Goal: Information Seeking & Learning: Learn about a topic

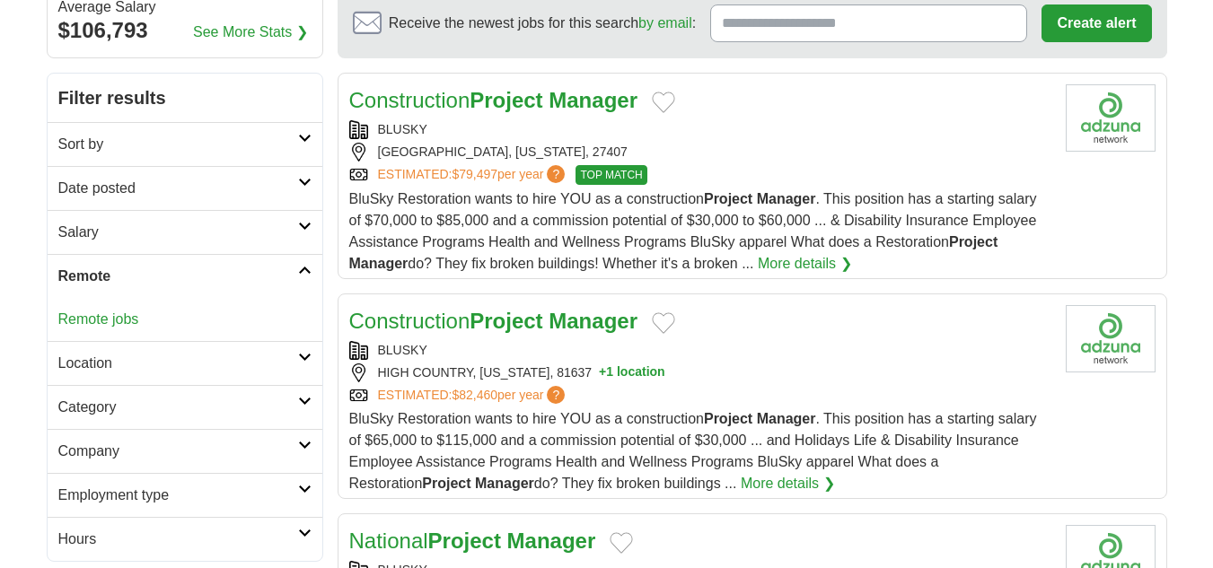
click at [135, 317] on link "Remote jobs" at bounding box center [98, 318] width 81 height 15
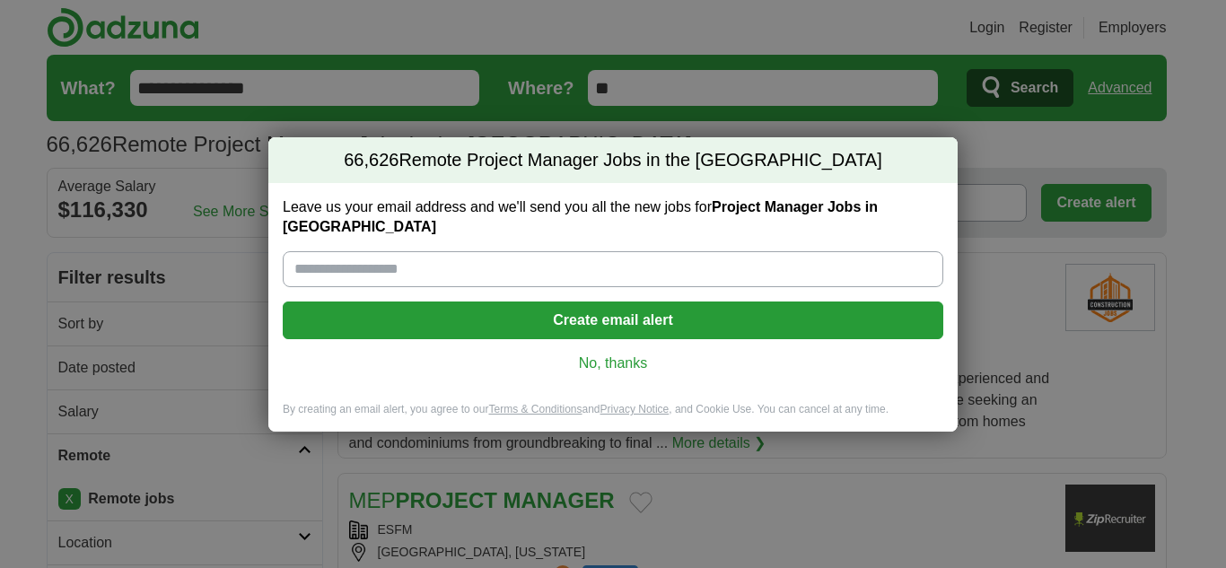
click at [612, 354] on link "No, thanks" at bounding box center [613, 364] width 632 height 20
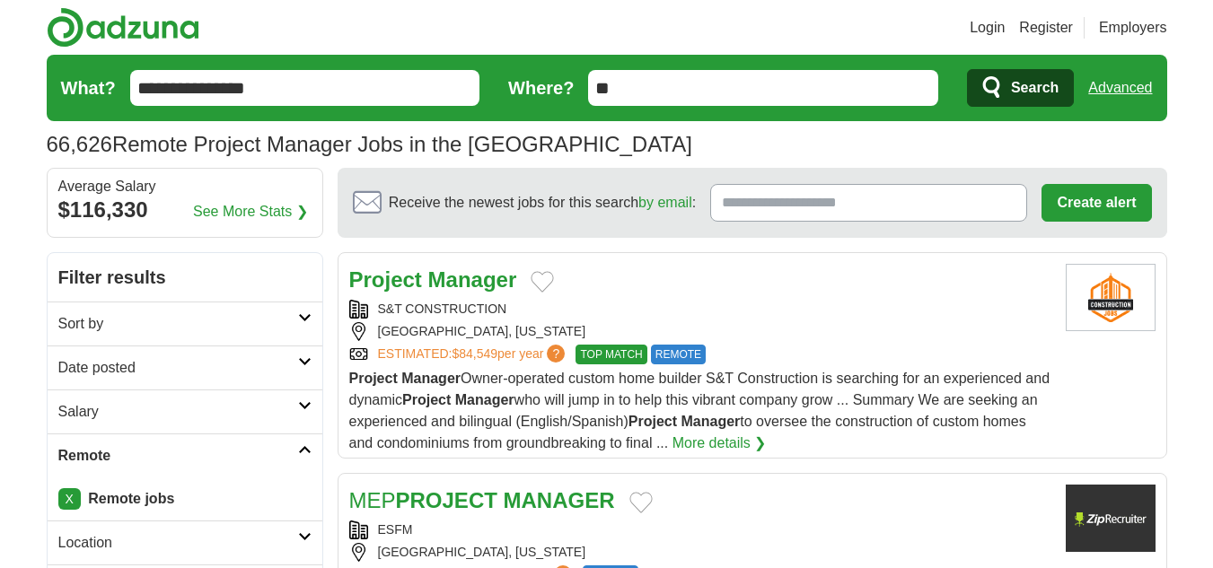
click at [250, 368] on h2 "Date posted" at bounding box center [178, 368] width 240 height 22
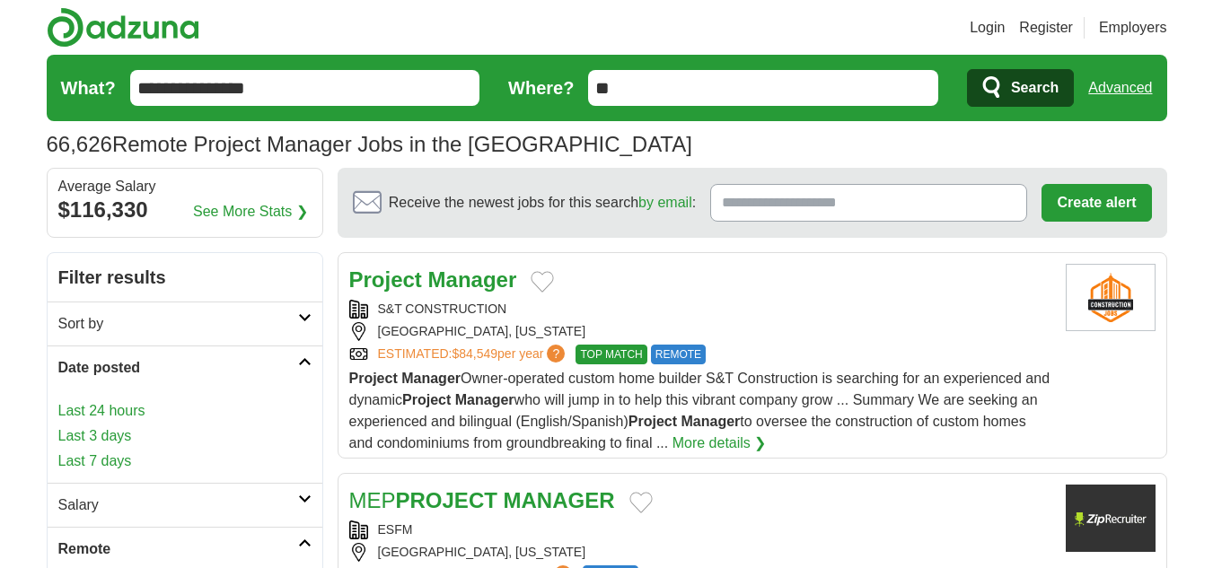
click at [111, 411] on link "Last 24 hours" at bounding box center [184, 411] width 253 height 22
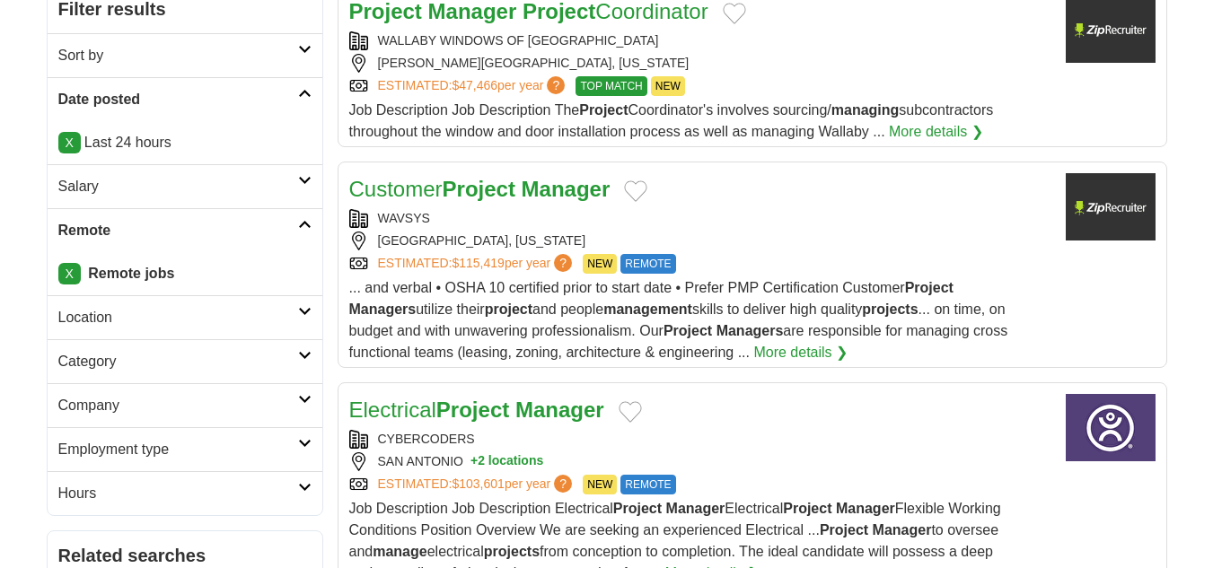
scroll to position [269, 0]
click at [513, 186] on strong "Project" at bounding box center [478, 188] width 73 height 24
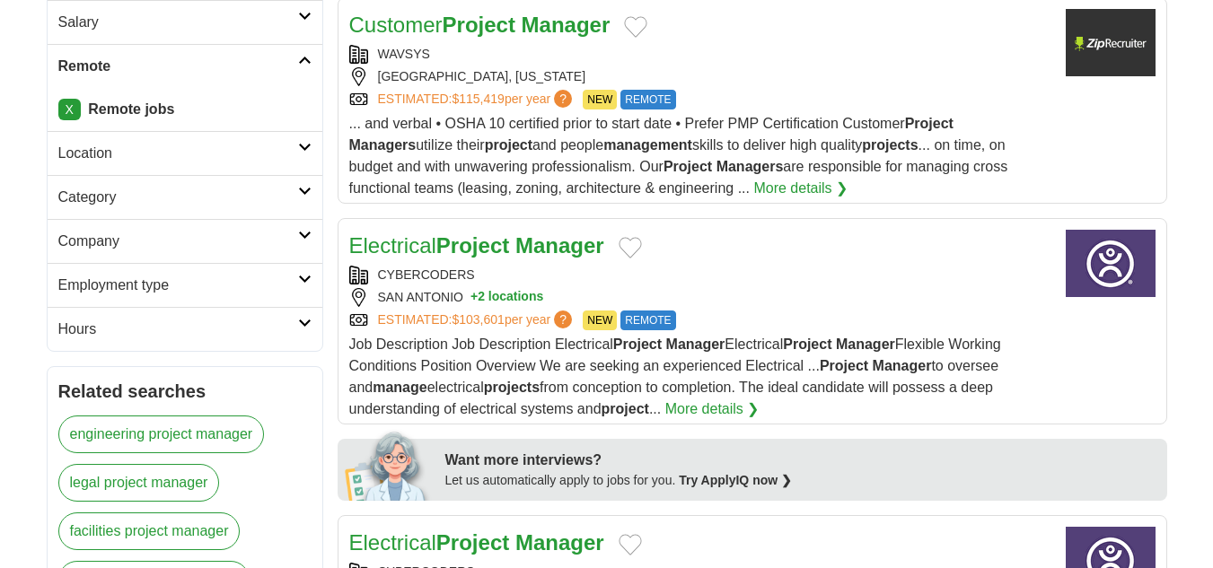
scroll to position [449, 0]
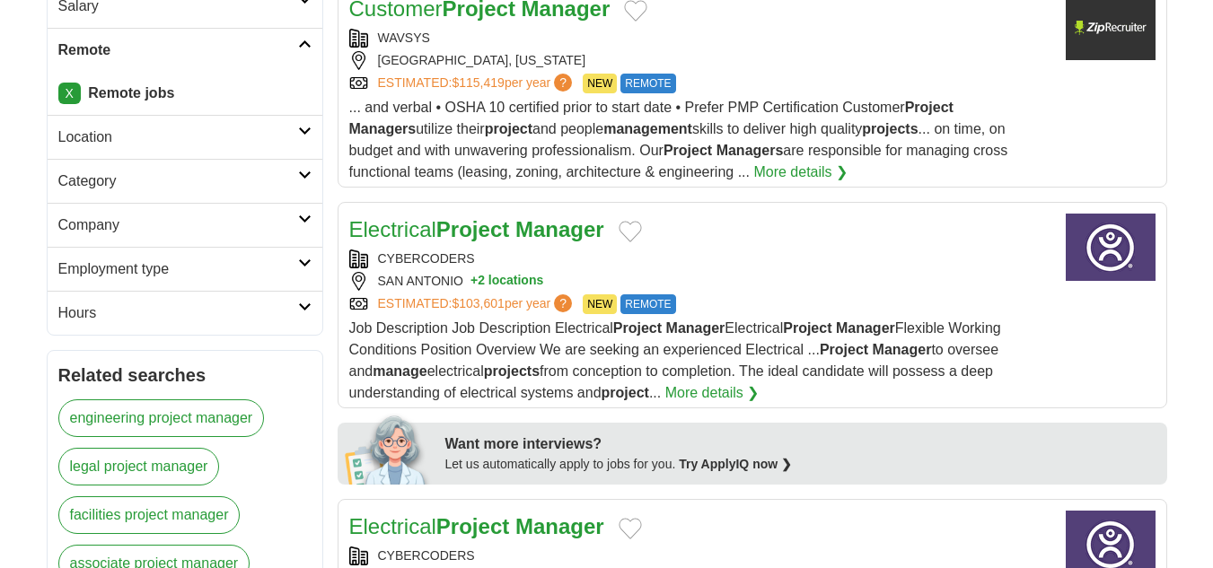
click at [546, 235] on strong "Manager" at bounding box center [559, 229] width 89 height 24
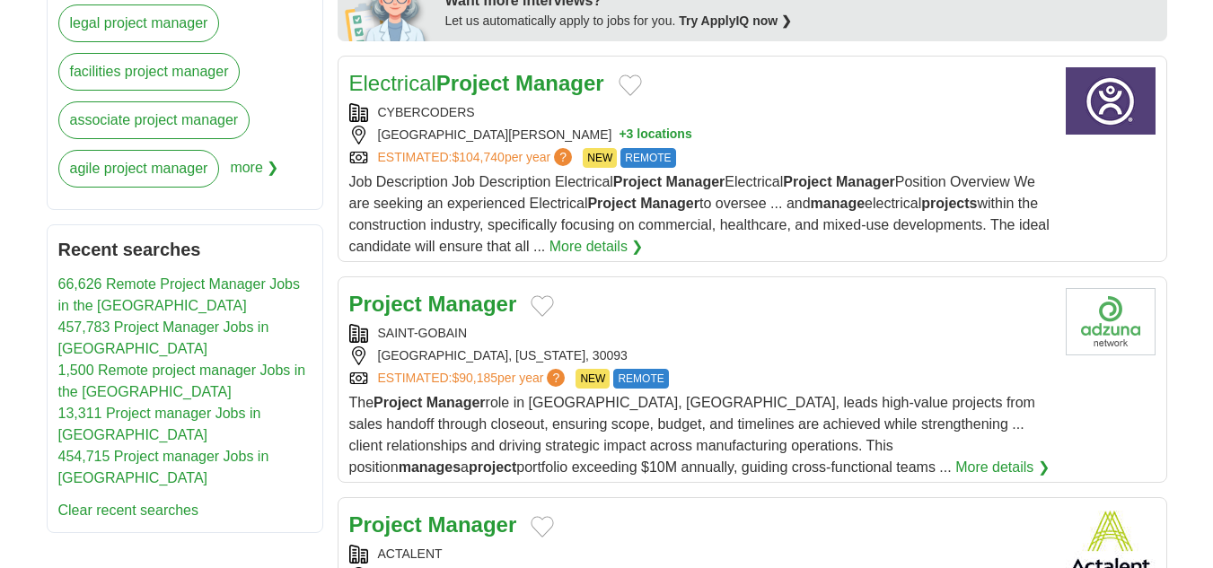
scroll to position [987, 0]
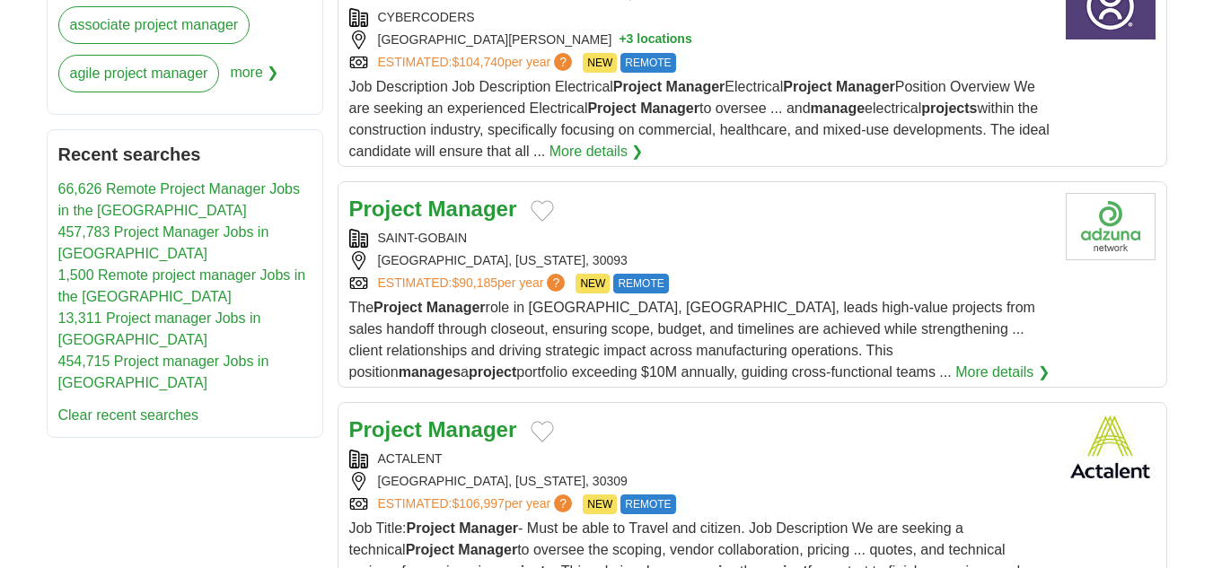
click at [444, 215] on strong "Manager" at bounding box center [472, 209] width 89 height 24
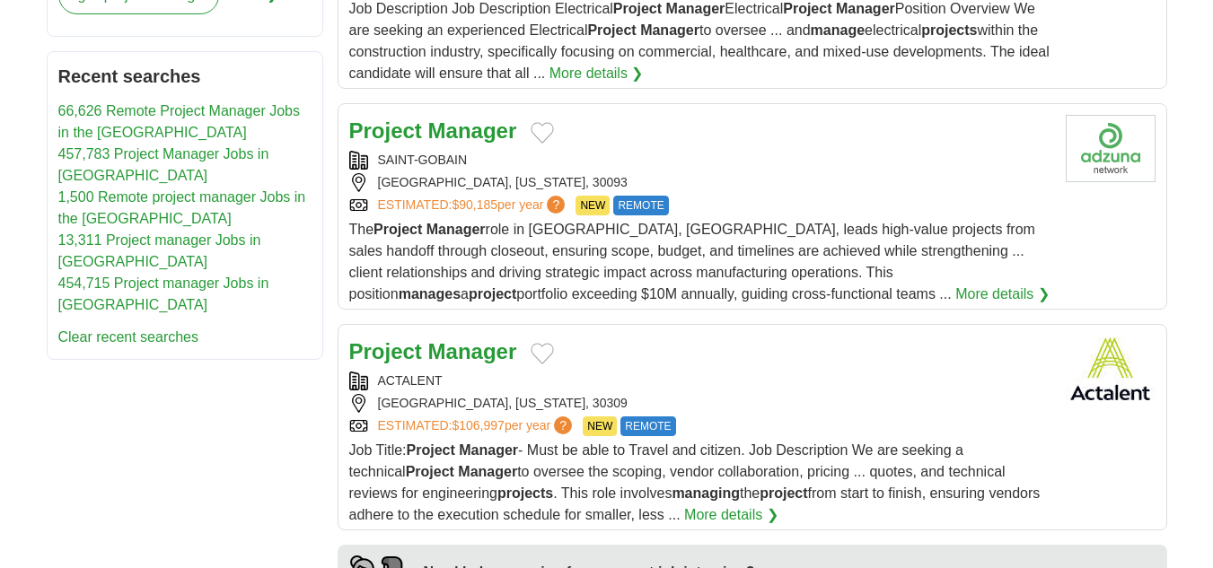
scroll to position [1167, 0]
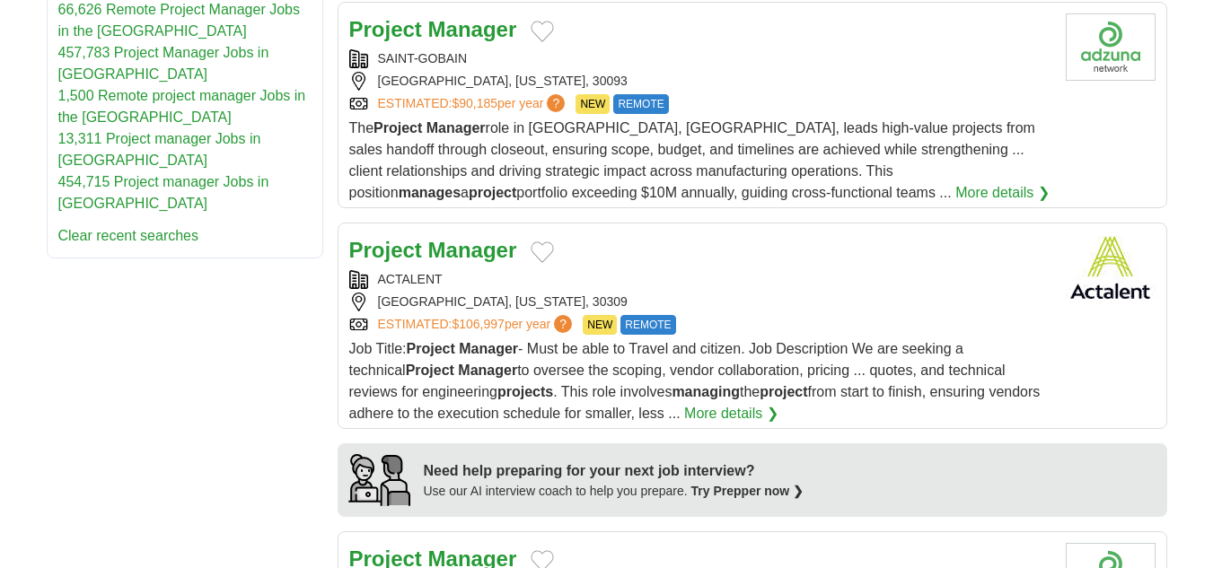
click at [478, 256] on strong "Manager" at bounding box center [472, 250] width 89 height 24
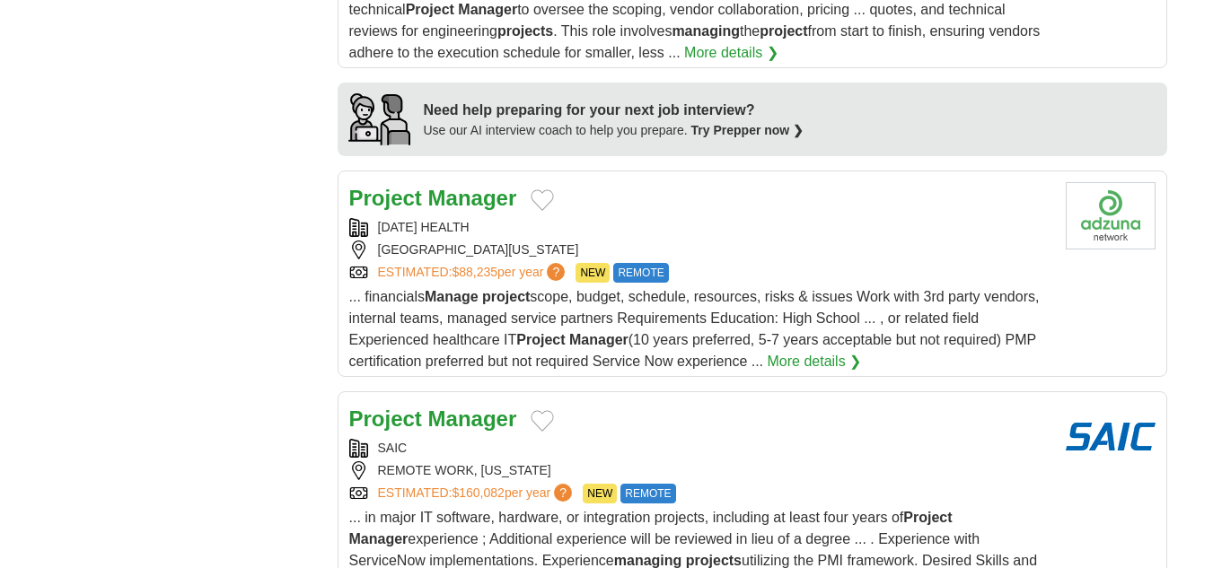
scroll to position [1705, 0]
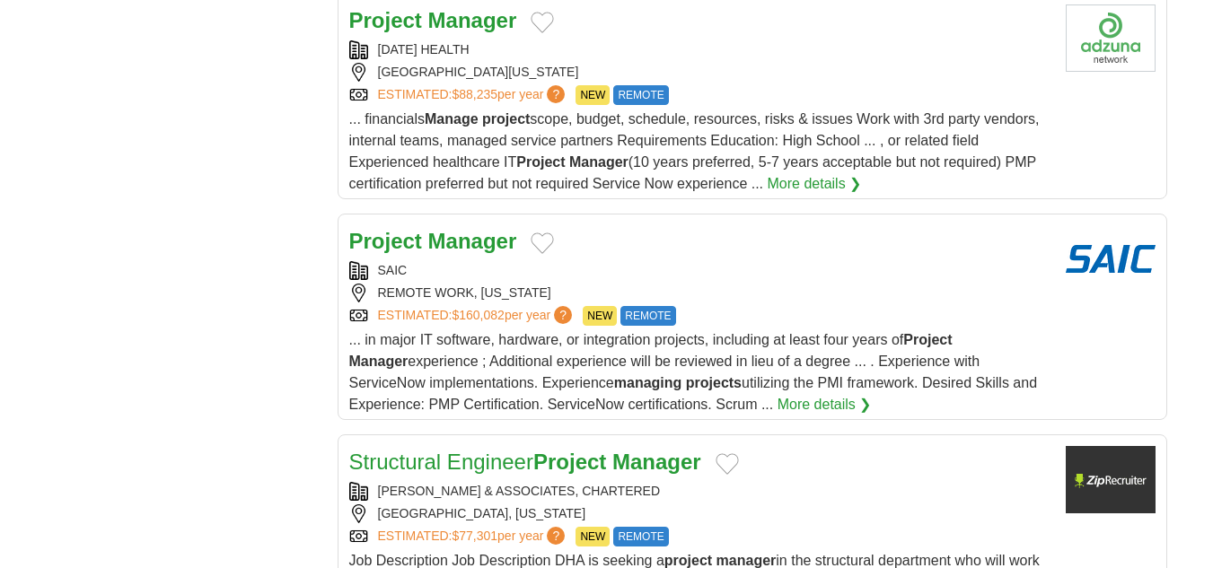
click at [466, 245] on strong "Manager" at bounding box center [472, 241] width 89 height 24
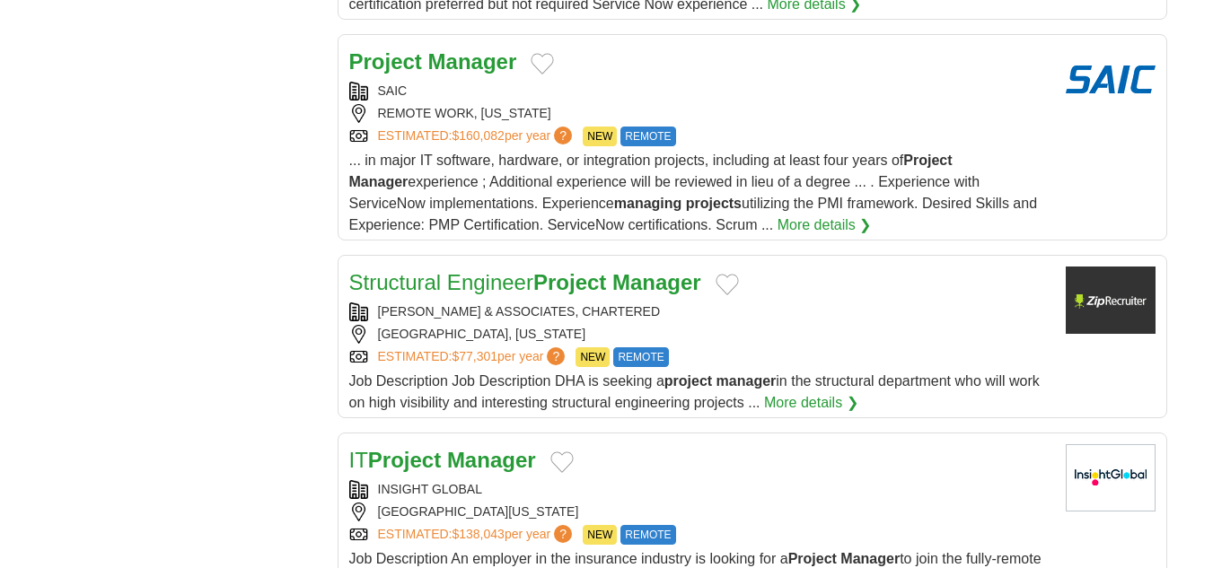
click at [483, 468] on strong "Manager" at bounding box center [491, 460] width 89 height 24
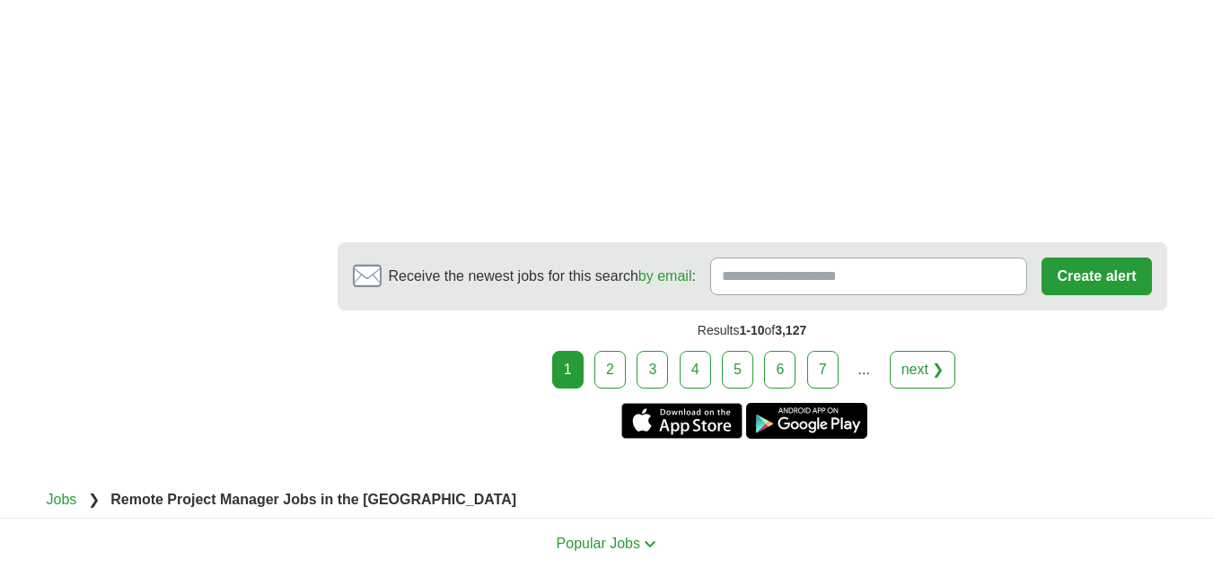
scroll to position [2693, 0]
